Goal: Information Seeking & Learning: Compare options

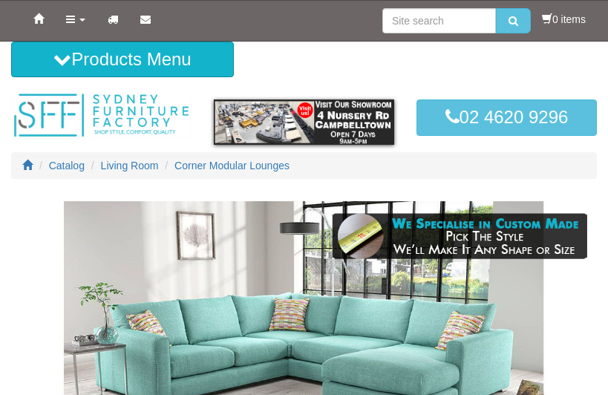
click at [129, 166] on span "Living Room" at bounding box center [130, 166] width 58 height 12
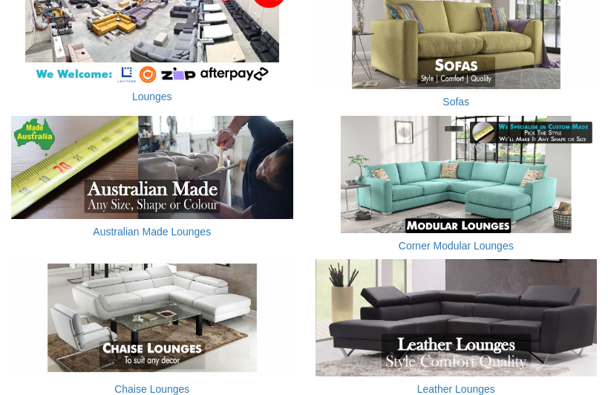
scroll to position [307, 0]
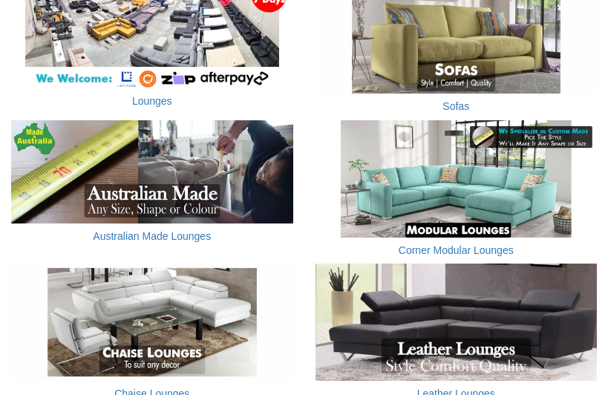
click at [505, 66] on img at bounding box center [457, 34] width 282 height 117
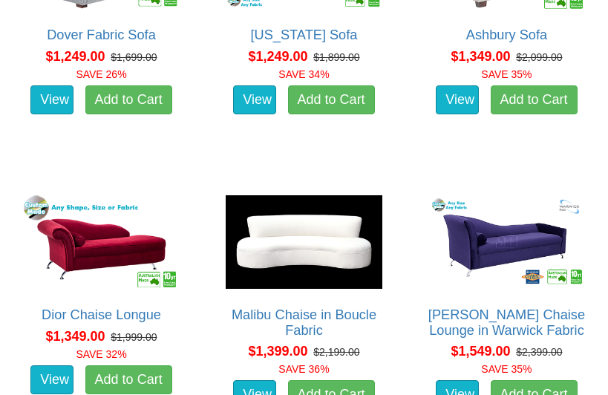
scroll to position [1521, 0]
click at [68, 232] on img at bounding box center [101, 243] width 164 height 102
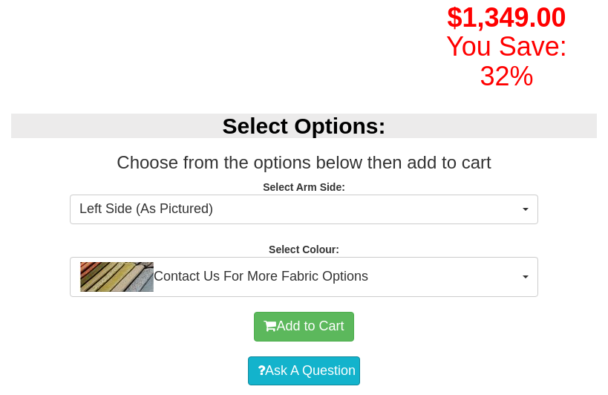
scroll to position [383, 0]
click at [515, 203] on span "Left Side (As Pictured)" at bounding box center [299, 209] width 440 height 19
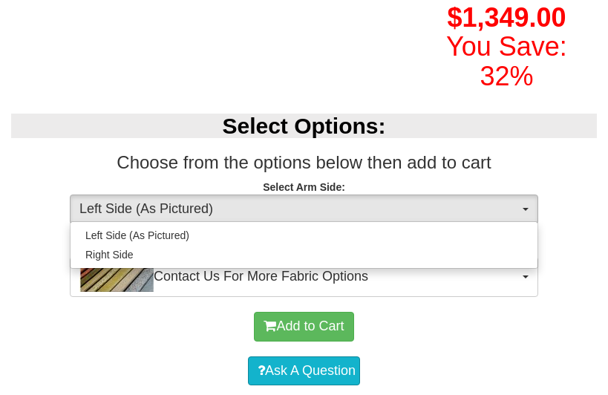
click at [515, 201] on div at bounding box center [304, 197] width 608 height 395
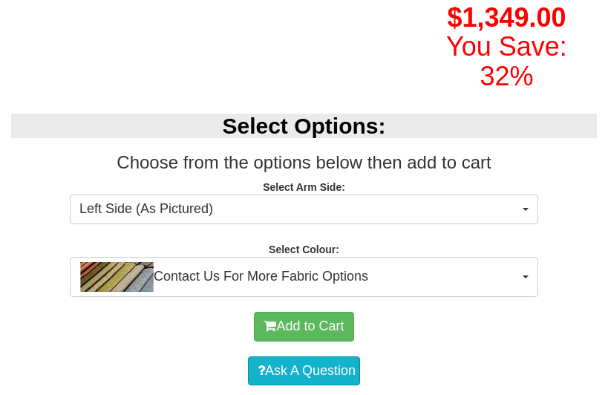
click at [494, 264] on span "Contact Us For More Fabric Options" at bounding box center [299, 277] width 440 height 30
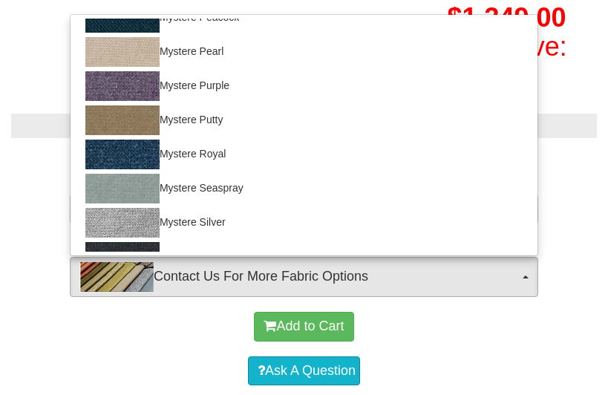
scroll to position [875, 0]
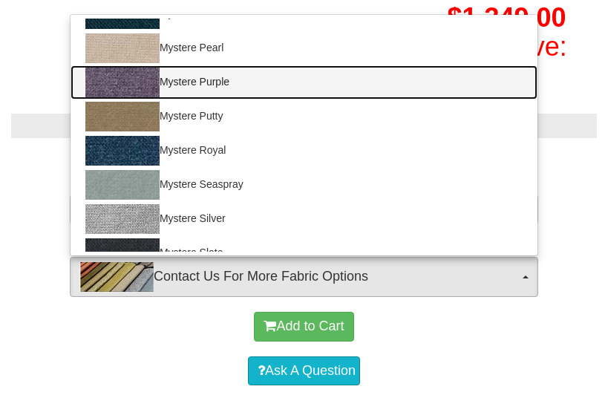
click at [147, 86] on img at bounding box center [122, 83] width 74 height 30
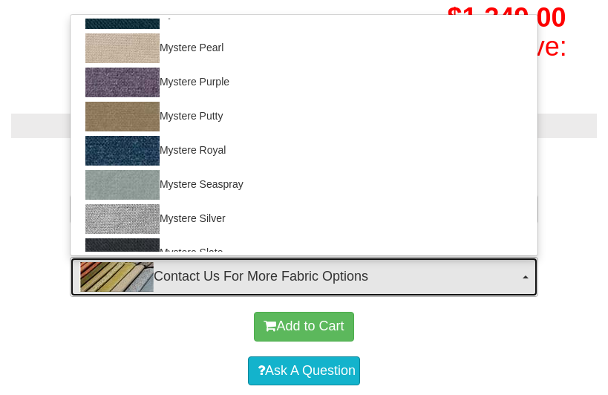
select select "755"
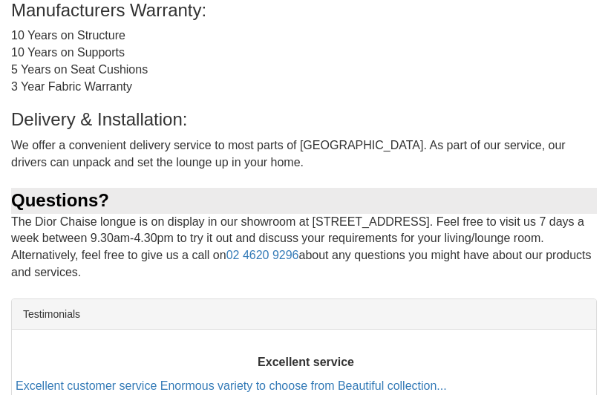
scroll to position [1068, 0]
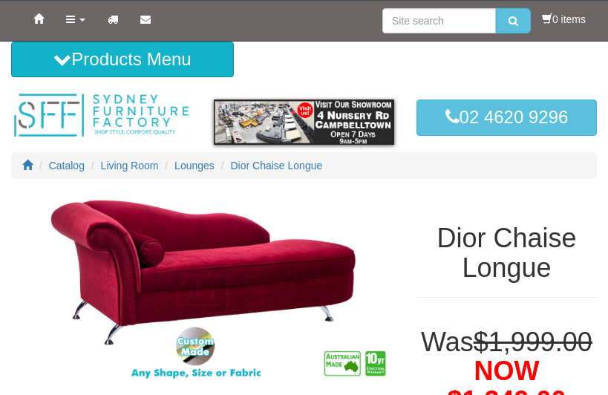
click at [205, 168] on span "Lounges" at bounding box center [194, 166] width 40 height 12
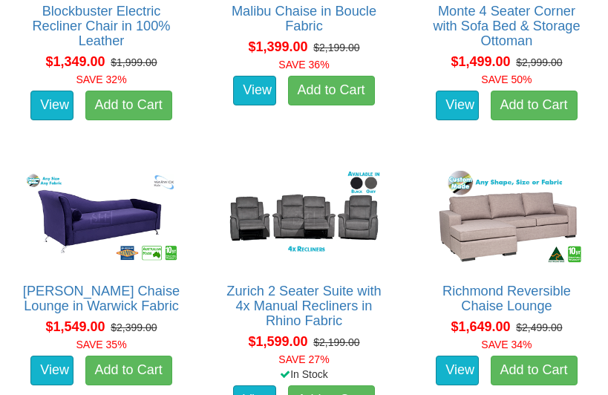
scroll to position [1178, 0]
click at [64, 202] on img at bounding box center [101, 218] width 164 height 102
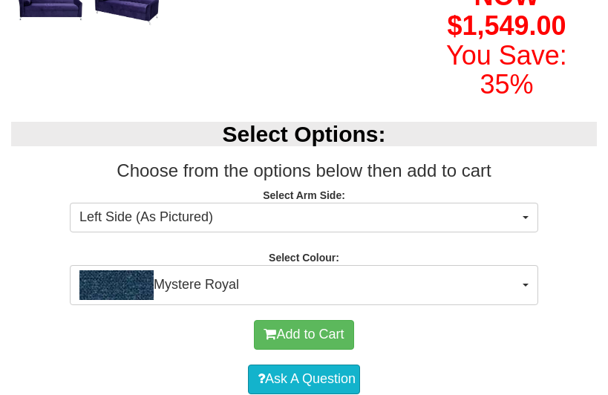
click at [526, 305] on button "Mystere Royal" at bounding box center [304, 285] width 469 height 40
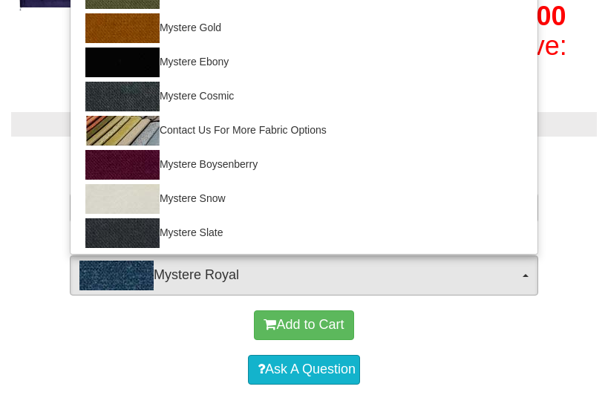
scroll to position [1072, 0]
click at [569, 174] on div at bounding box center [304, 197] width 608 height 395
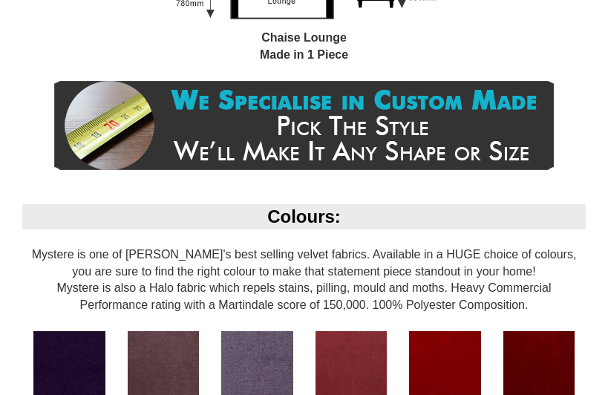
scroll to position [0, 0]
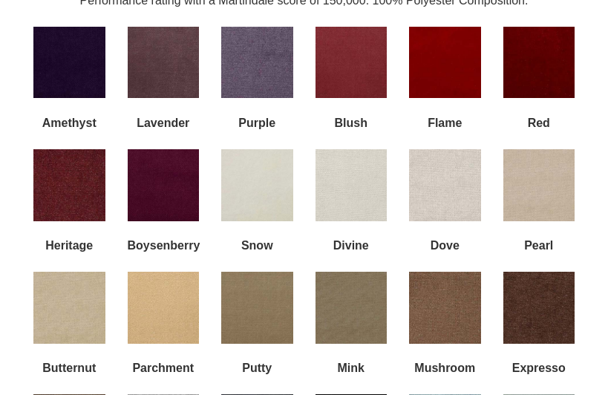
click at [268, 76] on img at bounding box center [257, 63] width 72 height 72
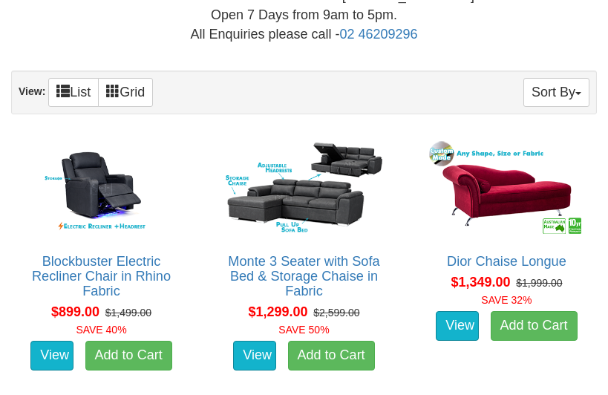
scroll to position [648, 0]
click at [560, 89] on button "Sort By" at bounding box center [556, 92] width 66 height 29
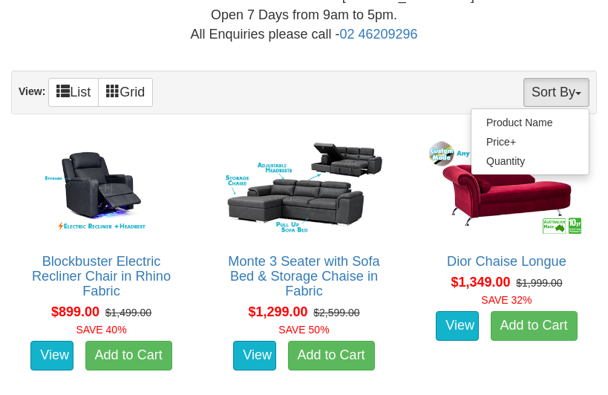
click at [524, 142] on link "Price+" at bounding box center [530, 141] width 117 height 19
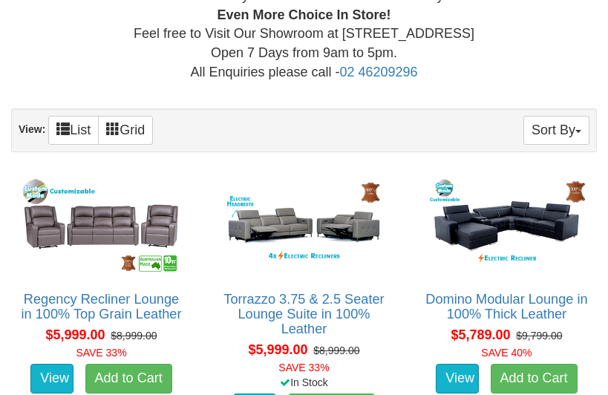
click at [560, 125] on button "Sort By" at bounding box center [556, 130] width 66 height 29
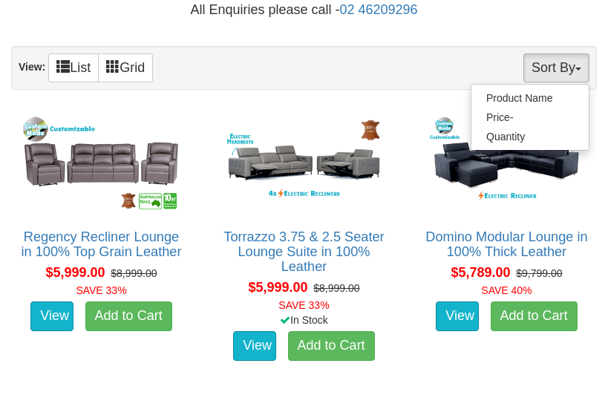
scroll to position [673, 0]
click at [73, 67] on div at bounding box center [304, 197] width 608 height 395
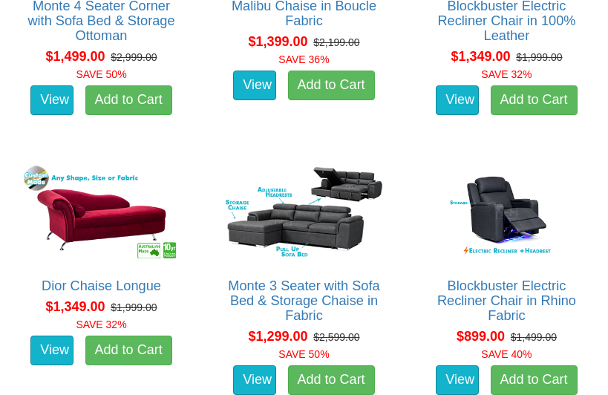
scroll to position [10701, 0]
click at [59, 212] on img at bounding box center [101, 213] width 164 height 102
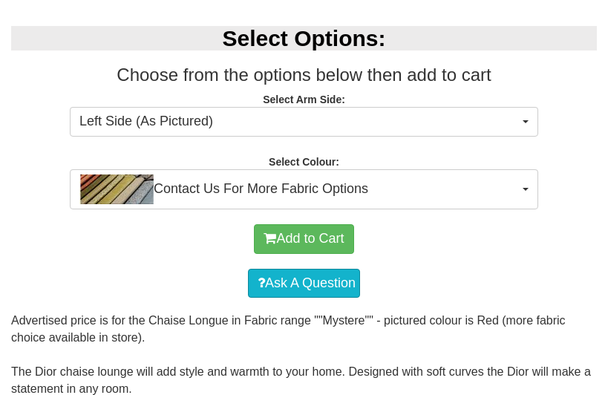
scroll to position [472, 0]
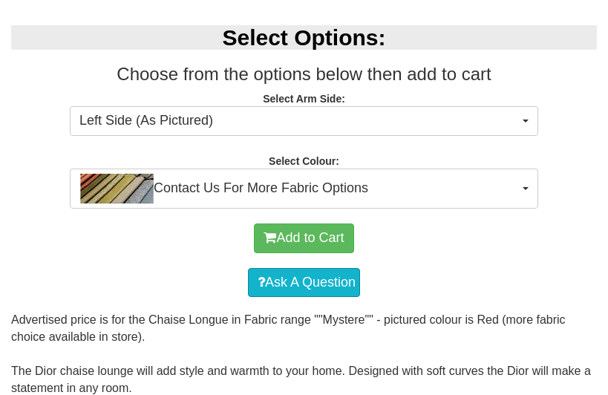
click at [463, 169] on button "Contact Us For More Fabric Options" at bounding box center [304, 189] width 469 height 40
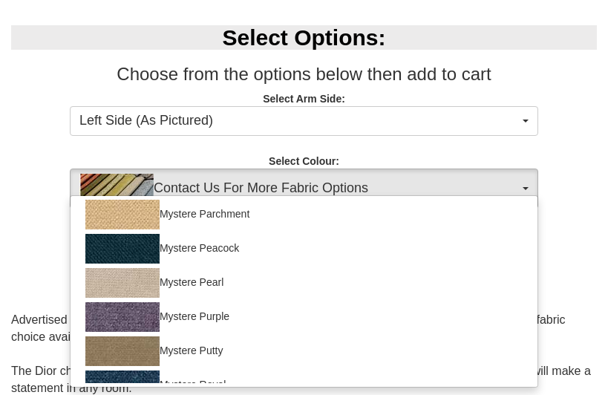
scroll to position [823, 0]
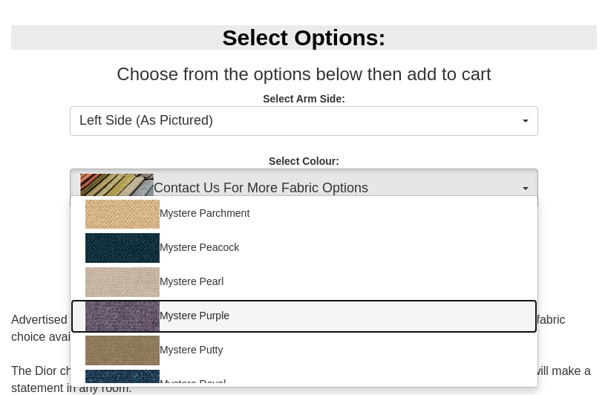
click at [205, 310] on link "Mystere Purple" at bounding box center [304, 316] width 467 height 34
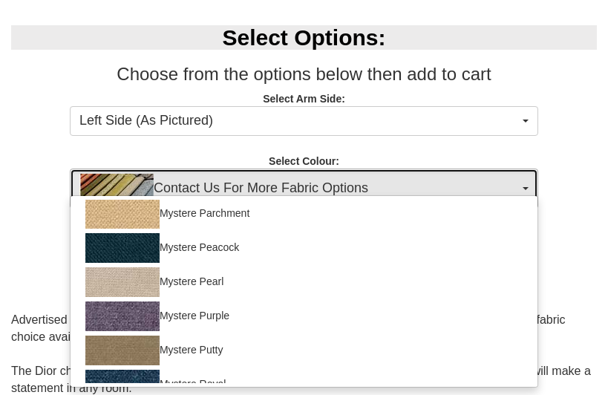
select select "755"
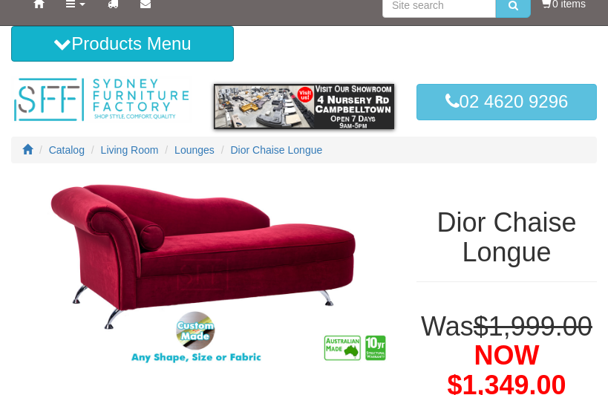
scroll to position [5, 0]
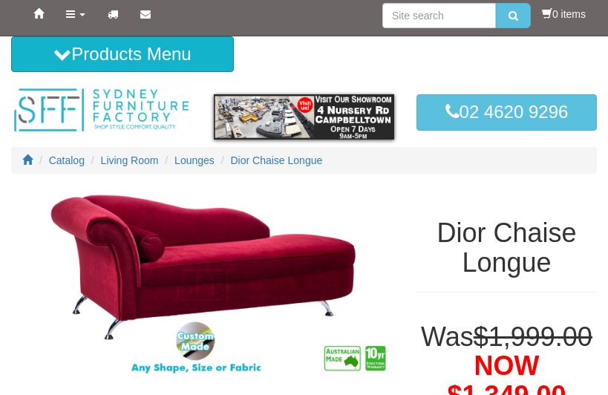
click at [62, 51] on icon at bounding box center [62, 54] width 18 height 18
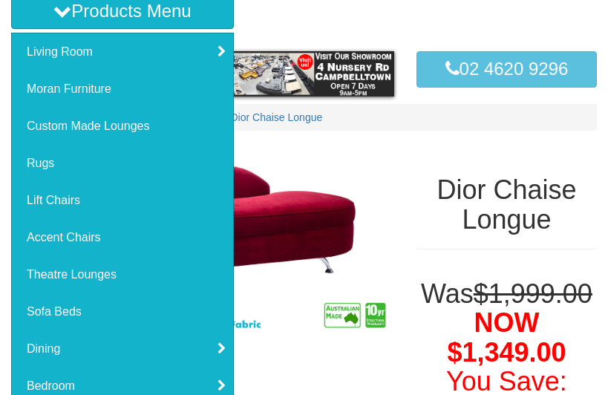
scroll to position [49, 0]
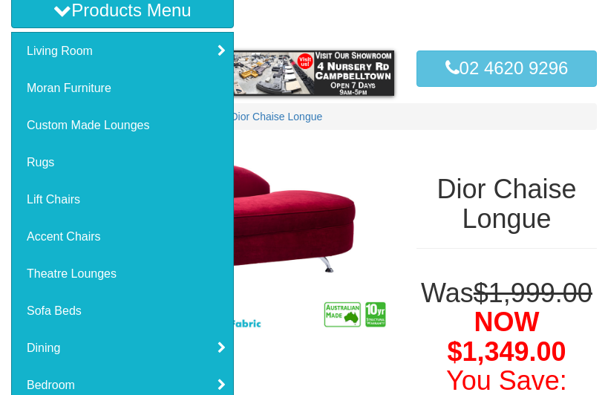
click at [45, 83] on link "Moran Furniture" at bounding box center [122, 88] width 221 height 37
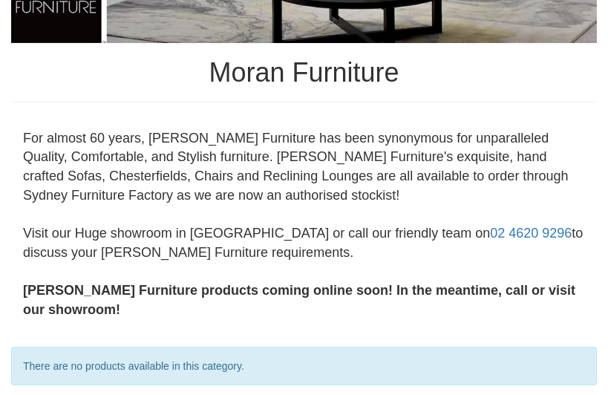
scroll to position [449, 0]
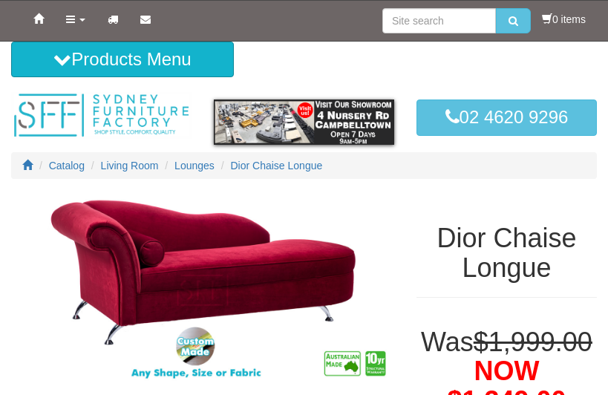
select select "755"
click at [44, 56] on button "Products Menu" at bounding box center [122, 60] width 223 height 36
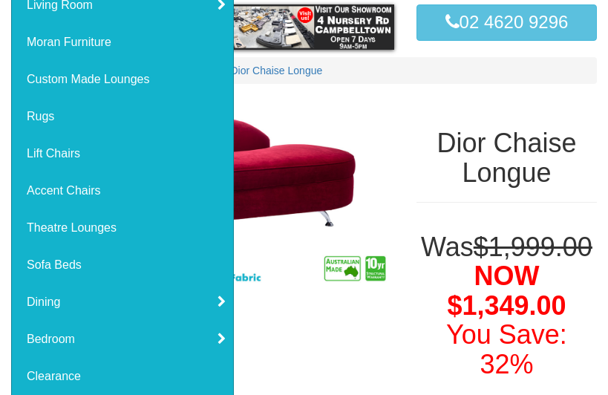
scroll to position [95, 0]
click at [84, 261] on link "Sofa Beds" at bounding box center [122, 265] width 221 height 37
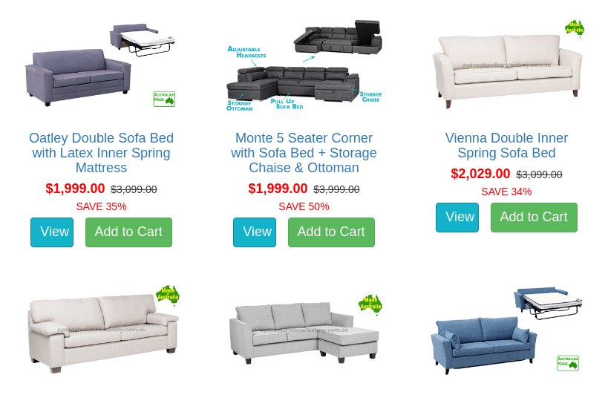
scroll to position [1399, 0]
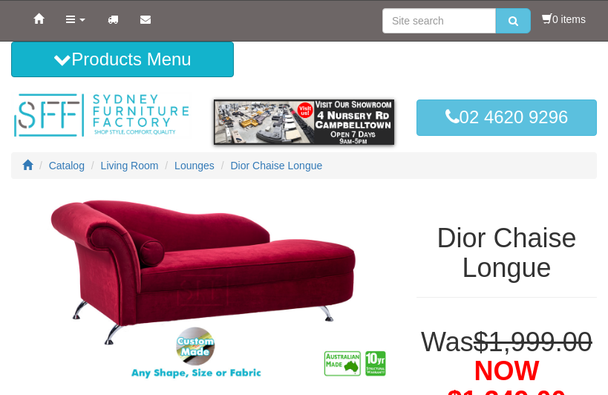
select select "755"
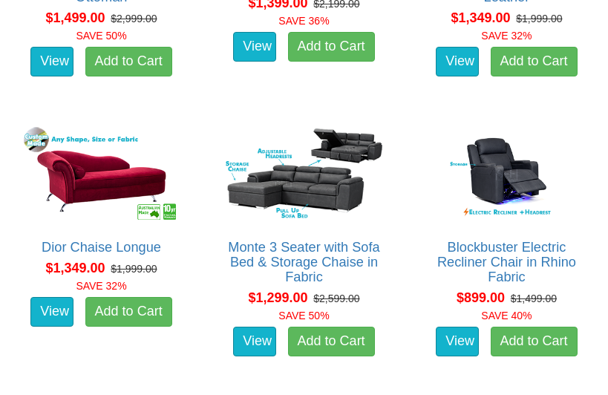
scroll to position [10740, 0]
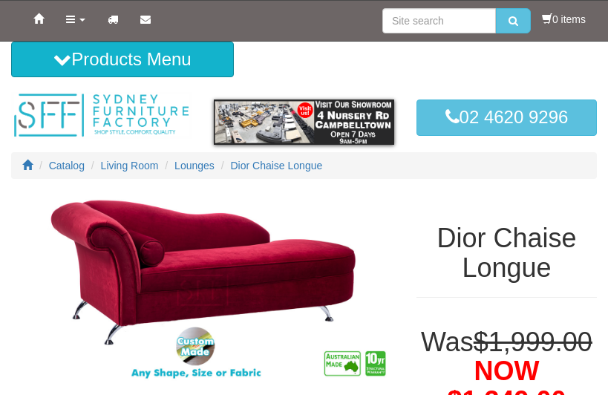
select select "755"
